Goal: Transaction & Acquisition: Purchase product/service

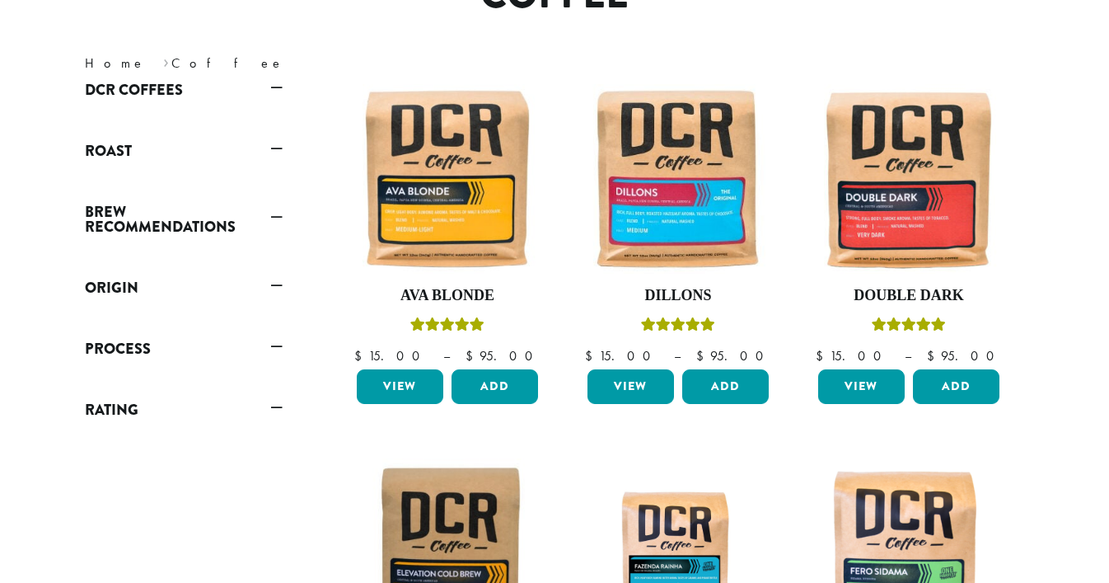
scroll to position [220, 0]
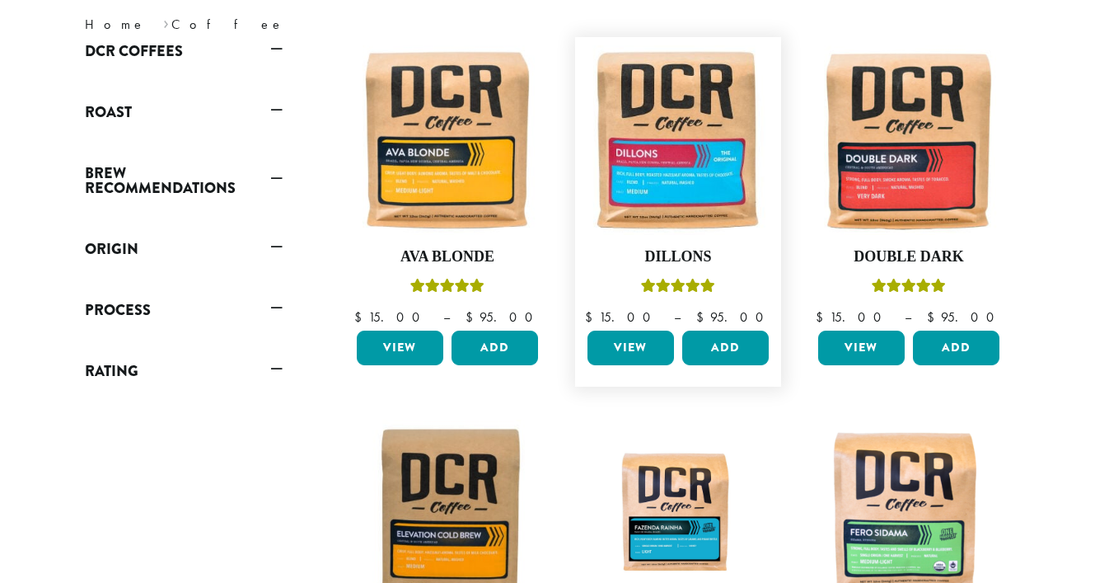
click at [637, 340] on link "View" at bounding box center [631, 348] width 87 height 35
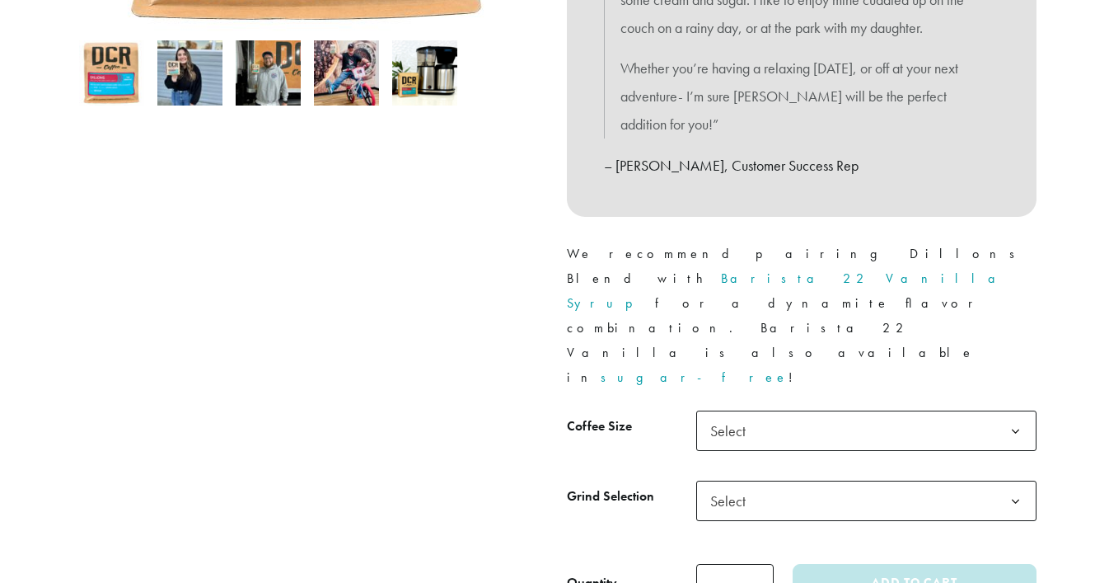
scroll to position [570, 0]
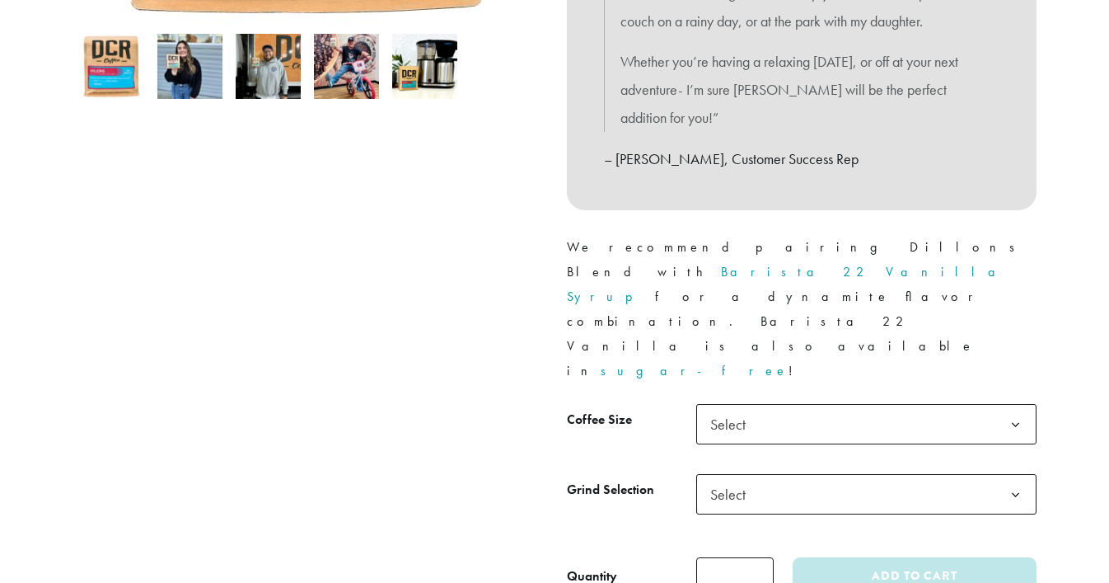
click at [1016, 405] on b at bounding box center [1016, 425] width 40 height 40
click at [1017, 475] on b at bounding box center [1016, 495] width 40 height 40
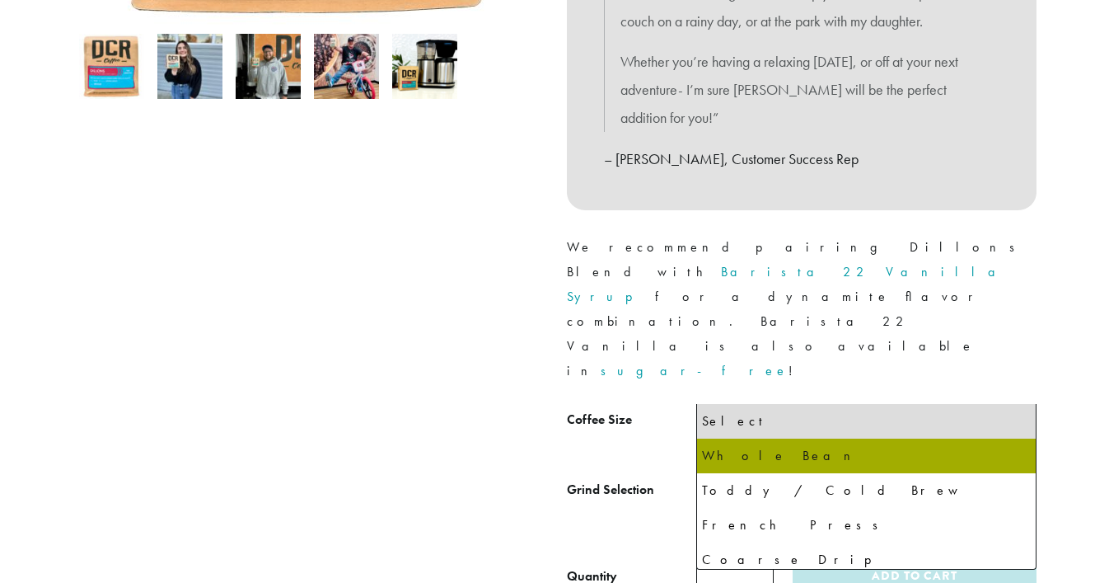
select select "**********"
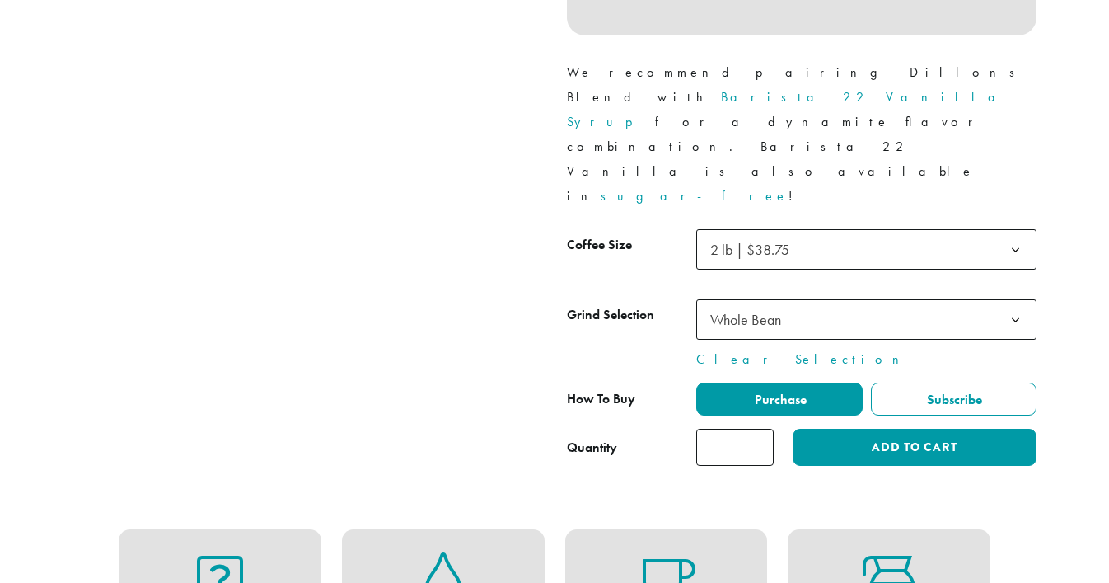
scroll to position [750, 0]
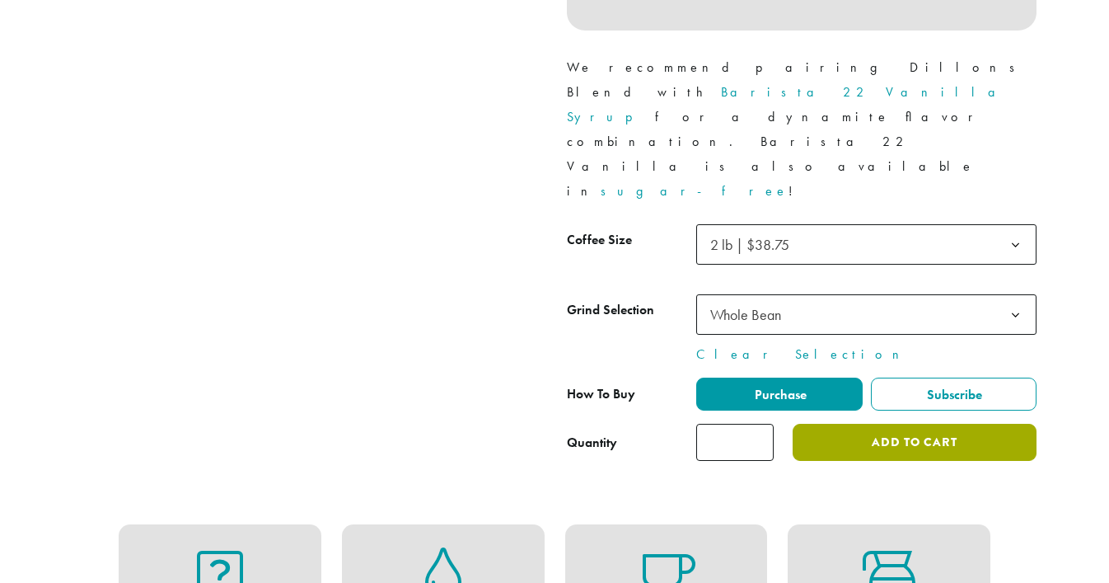
click at [884, 424] on button "Add to cart" at bounding box center [915, 442] width 244 height 37
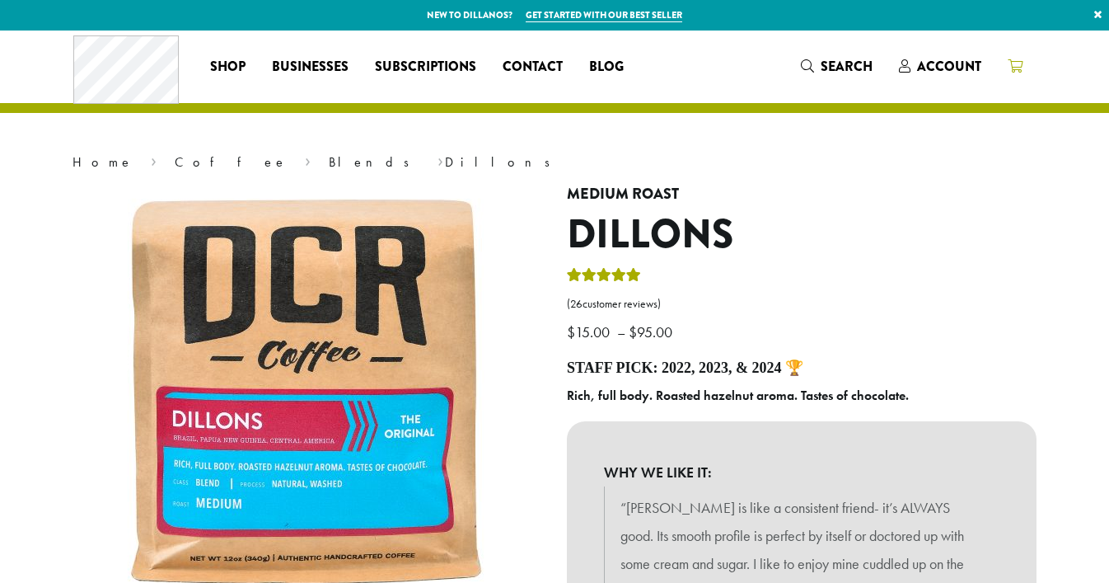
click at [1016, 65] on icon at bounding box center [1015, 65] width 15 height 13
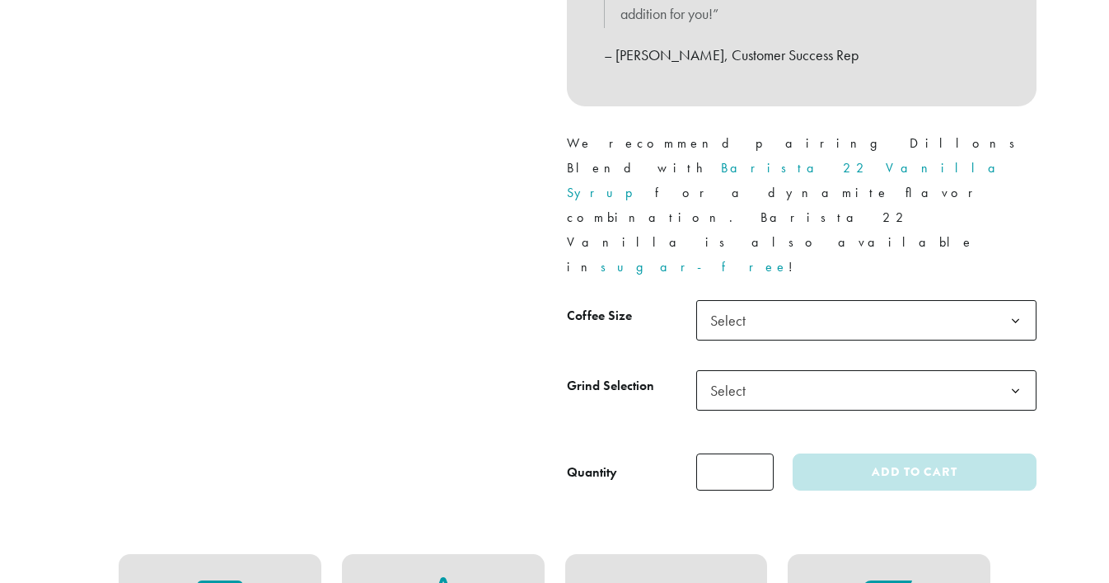
scroll to position [685, 0]
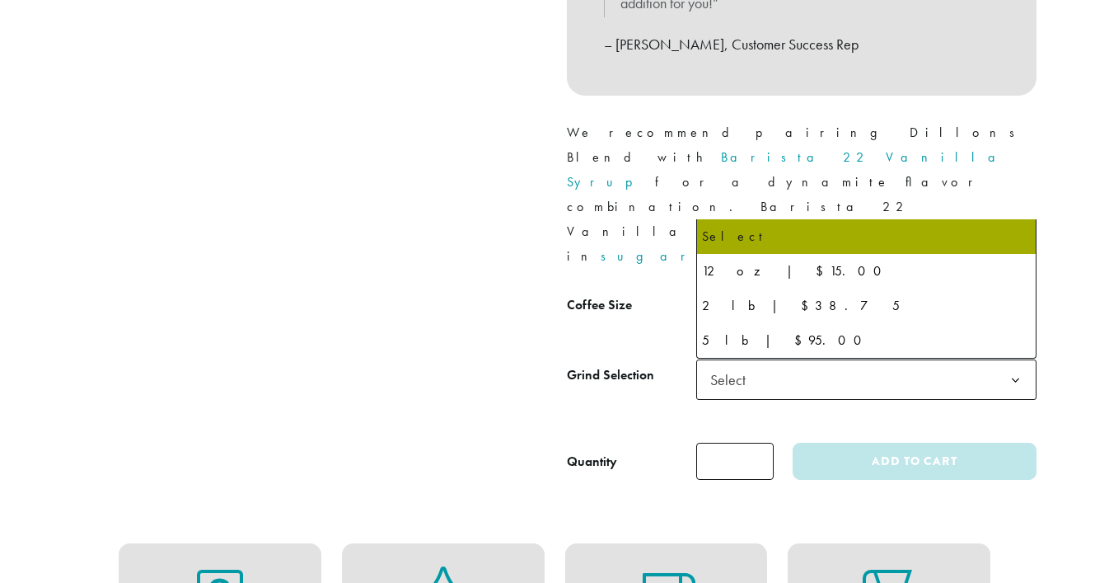
click at [1028, 290] on b at bounding box center [1016, 310] width 40 height 40
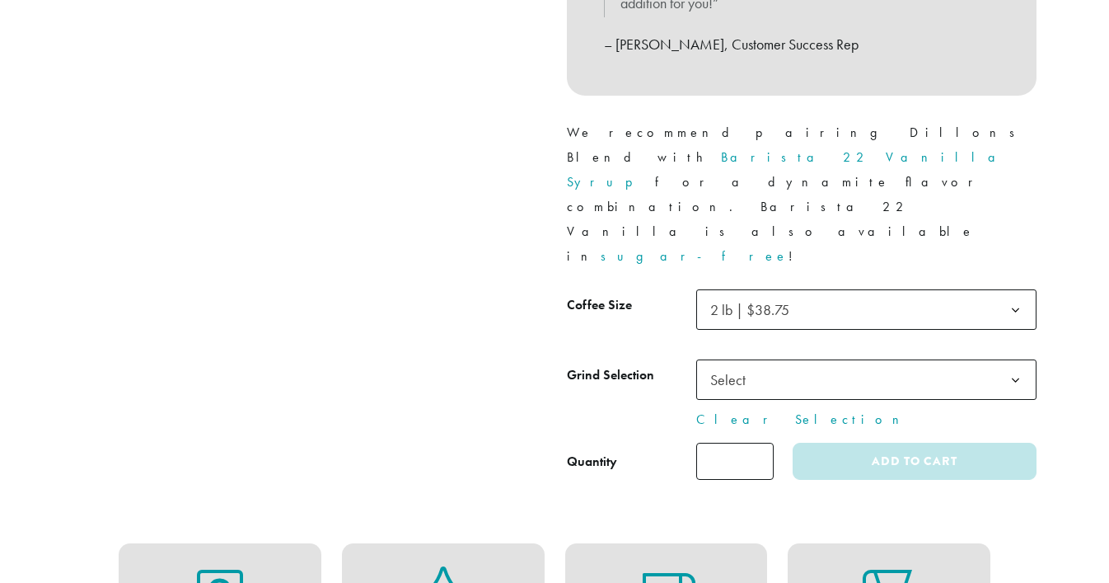
click at [1016, 360] on b at bounding box center [1016, 380] width 40 height 40
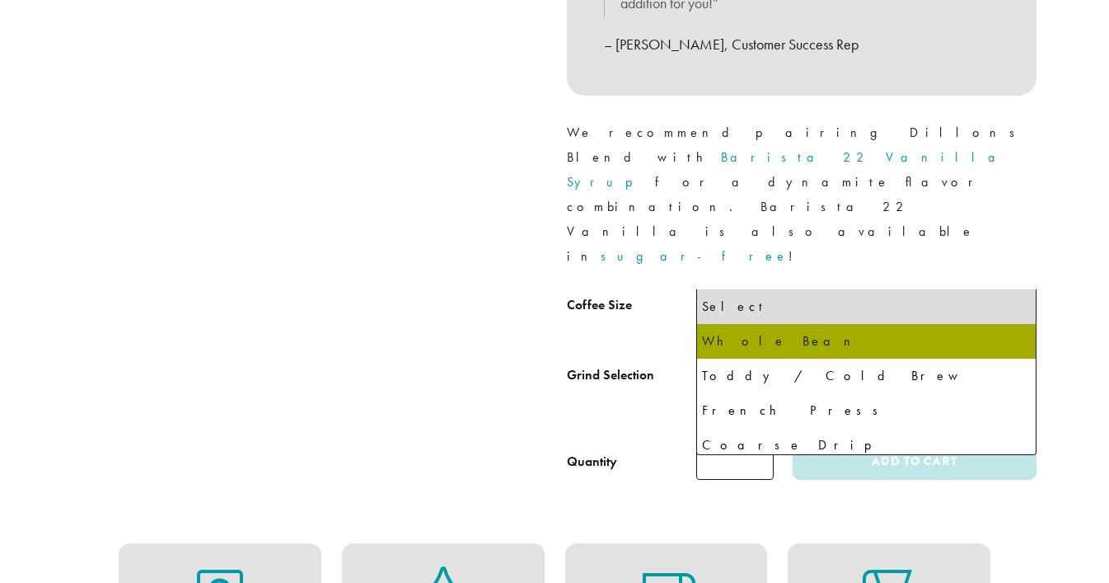
select select "**********"
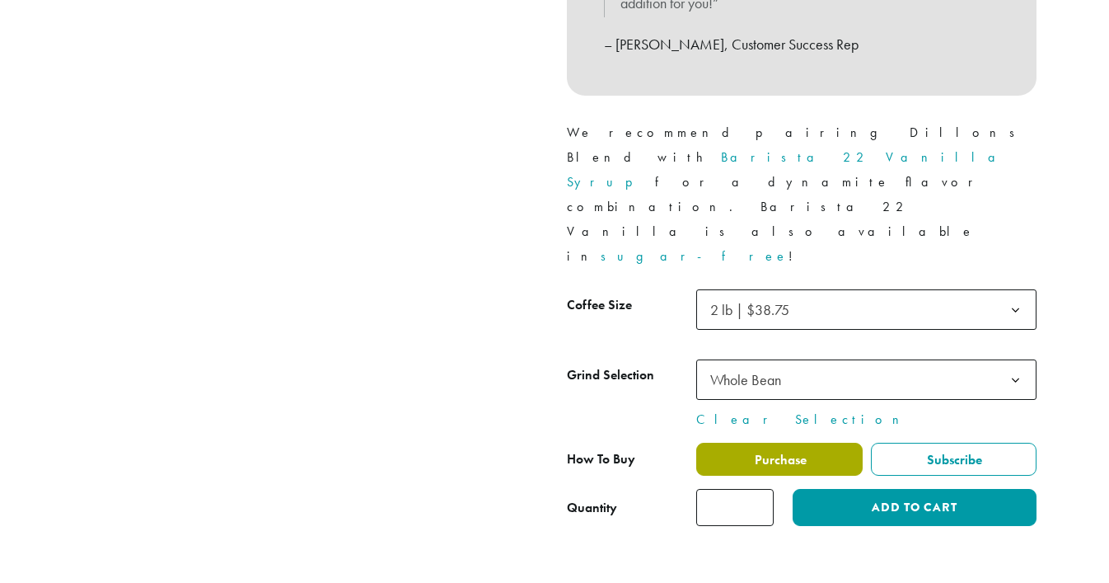
click at [765, 451] on span "Purchase" at bounding box center [780, 459] width 54 height 17
click at [761, 451] on span "Purchase" at bounding box center [780, 459] width 54 height 17
click at [757, 451] on span "Purchase" at bounding box center [780, 459] width 54 height 17
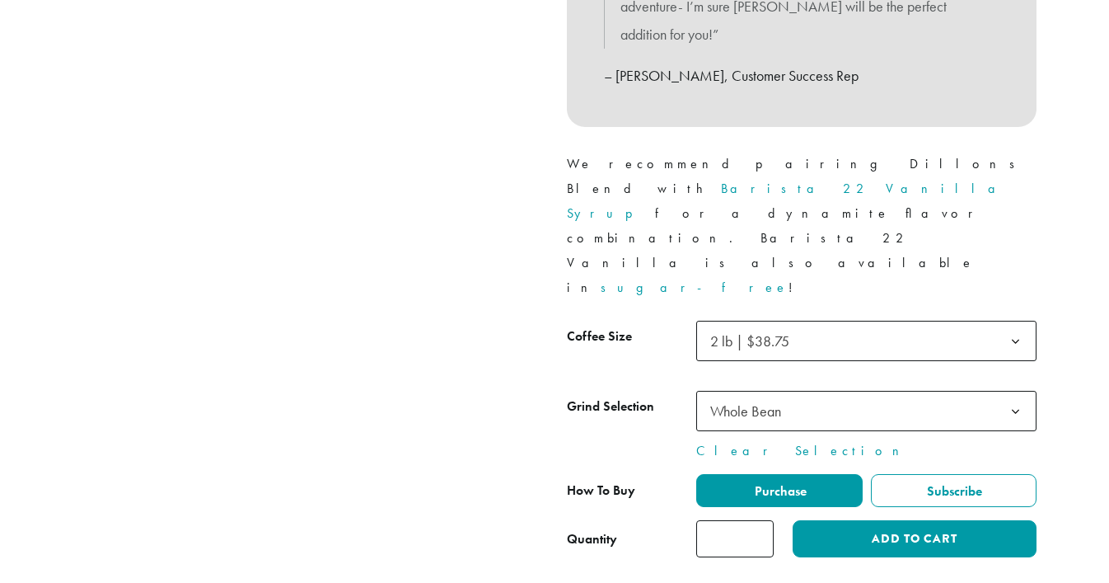
scroll to position [656, 0]
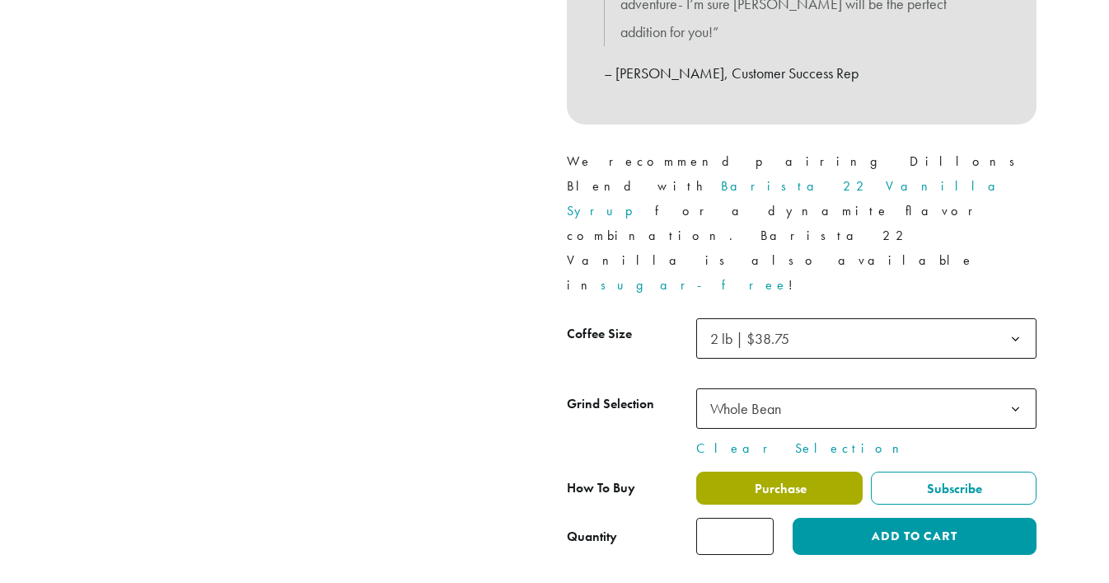
click at [810, 471] on label "Purchase" at bounding box center [780, 487] width 167 height 33
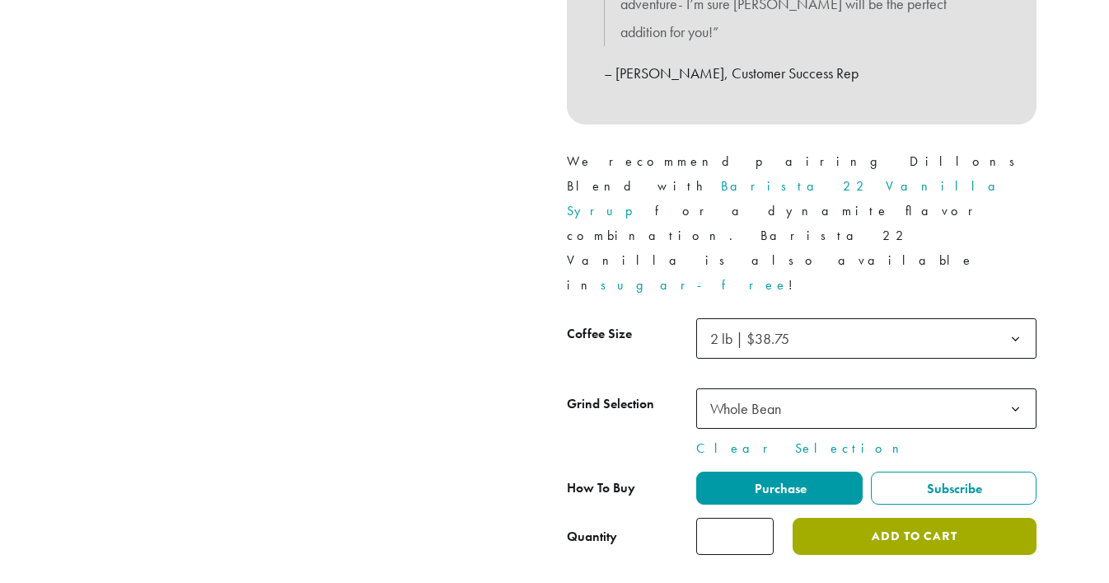
click at [871, 518] on button "Add to cart" at bounding box center [915, 536] width 244 height 37
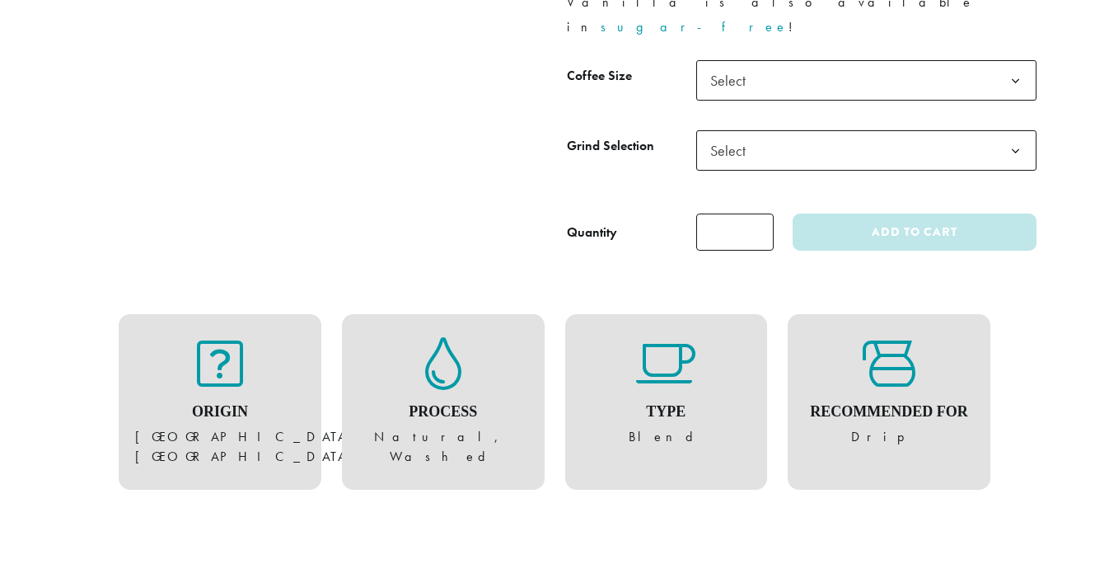
scroll to position [928, 0]
